Goal: Information Seeking & Learning: Learn about a topic

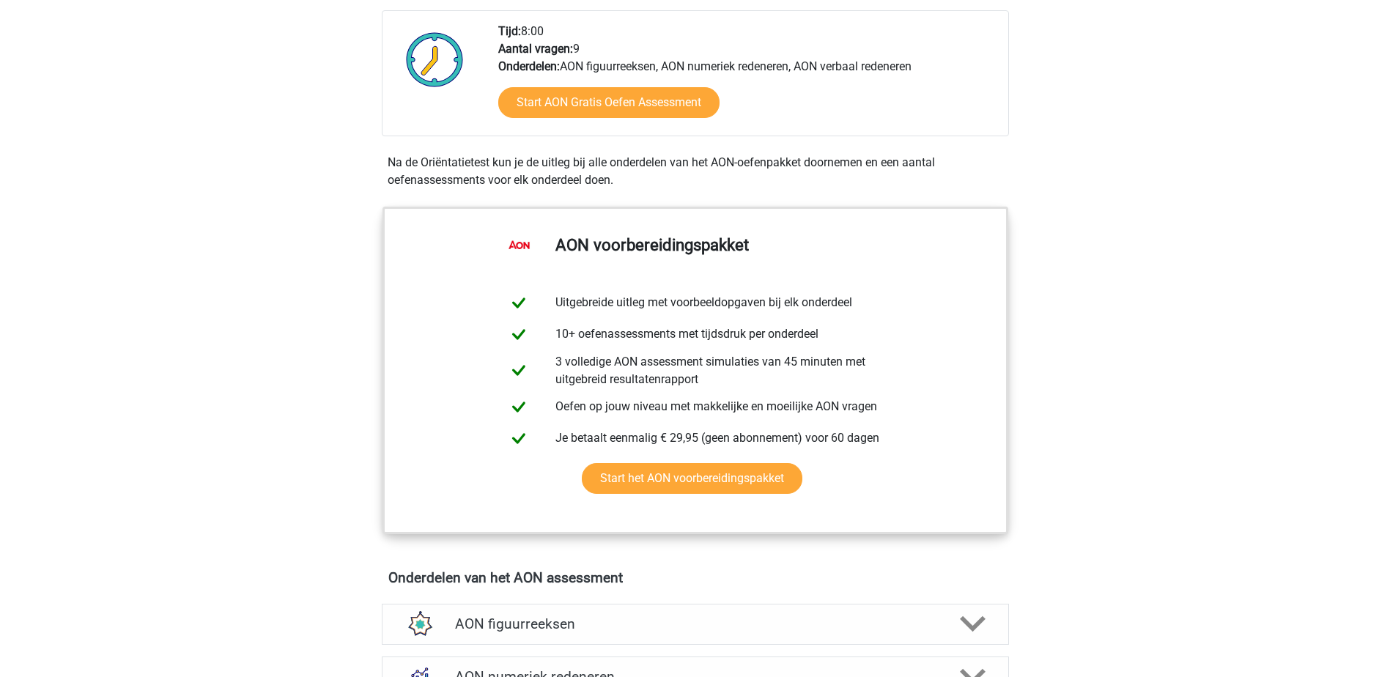
scroll to position [513, 0]
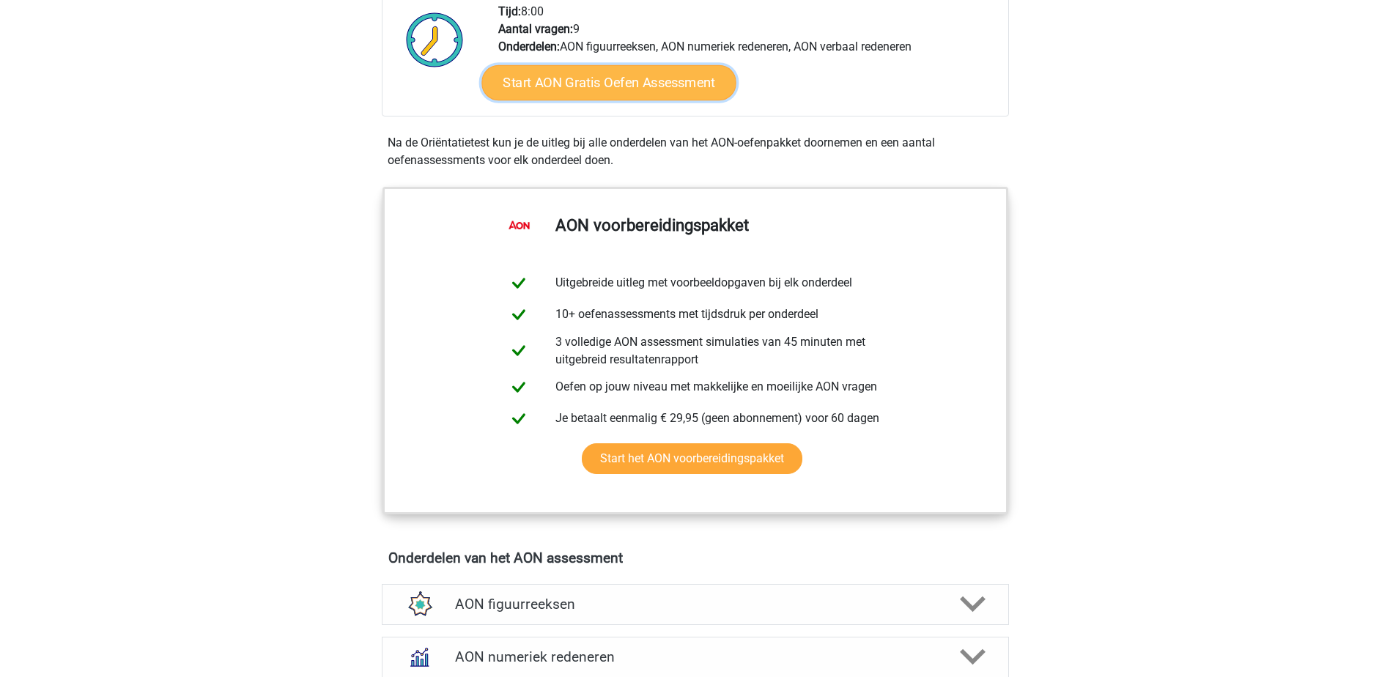
click at [655, 87] on link "Start AON Gratis Oefen Assessment" at bounding box center [608, 82] width 254 height 35
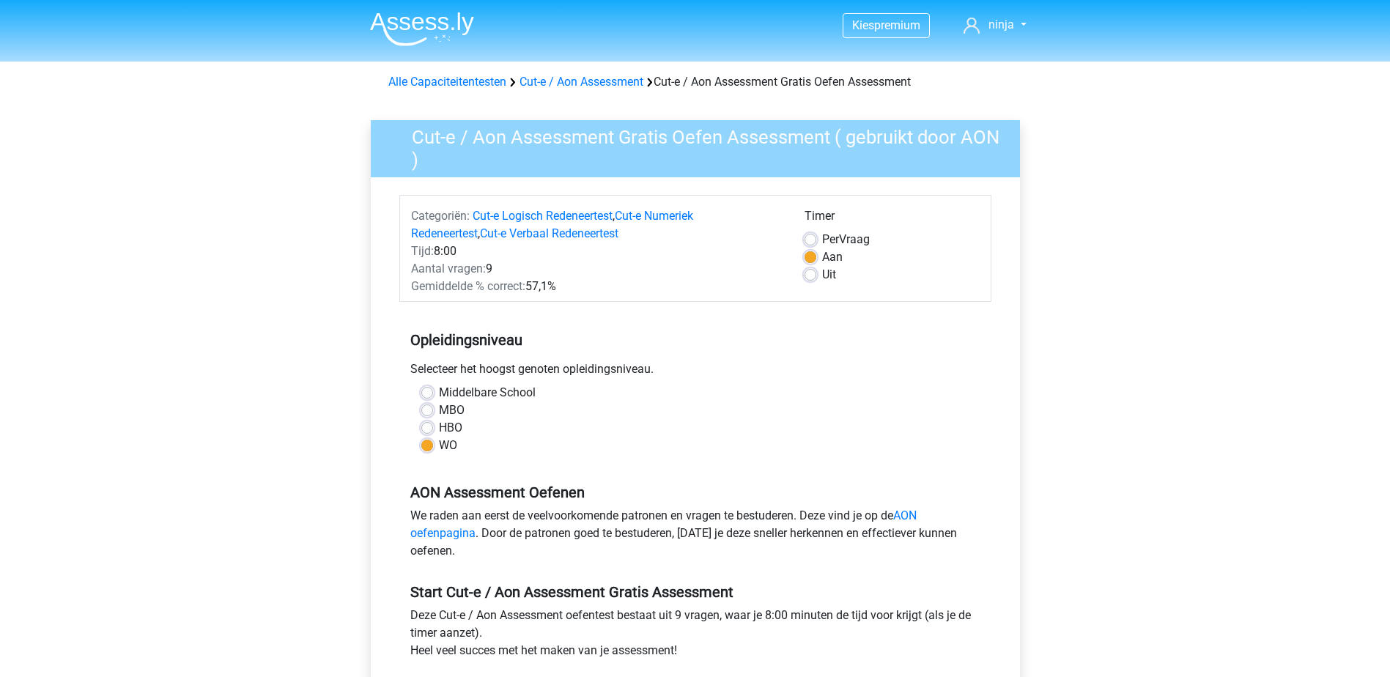
click at [890, 84] on div "Alle Capaciteitentesten Cut-e / Aon Assessment Cut-e / Aon Assessment Gratis Oe…" at bounding box center [695, 82] width 626 height 18
